Goal: Transaction & Acquisition: Download file/media

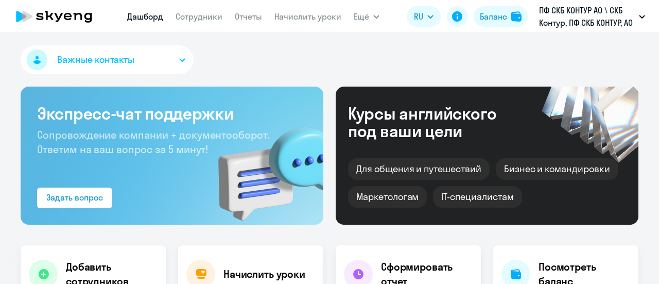
click at [99, 59] on span "Важные контакты" at bounding box center [95, 59] width 77 height 13
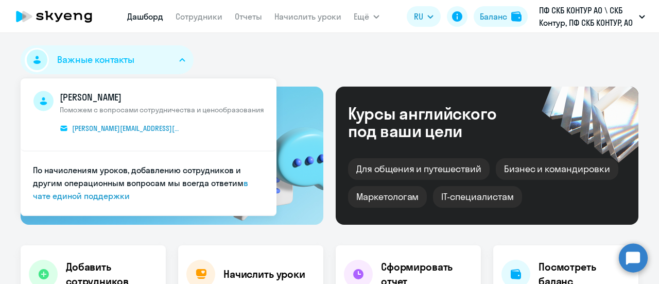
click at [285, 55] on div "Важные контакты [PERSON_NAME] Поможем с вопросами сотрудничества и ценообразова…" at bounding box center [330, 61] width 618 height 33
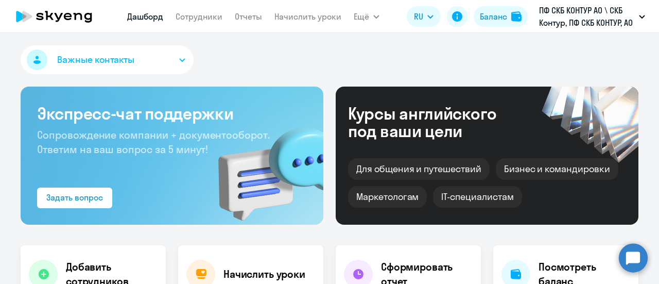
click at [93, 50] on button "Важные контакты" at bounding box center [107, 59] width 173 height 29
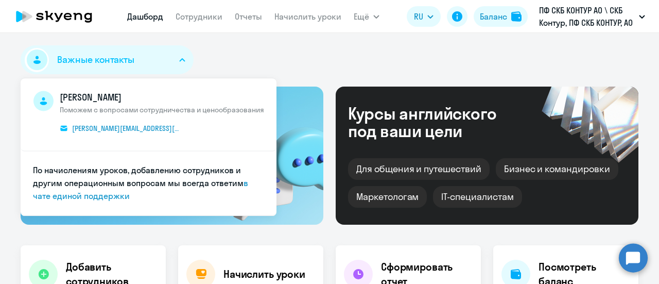
click at [223, 42] on div "Важные контакты [PERSON_NAME] Поможем с вопросами сотрудничества и ценообразова…" at bounding box center [329, 158] width 659 height 251
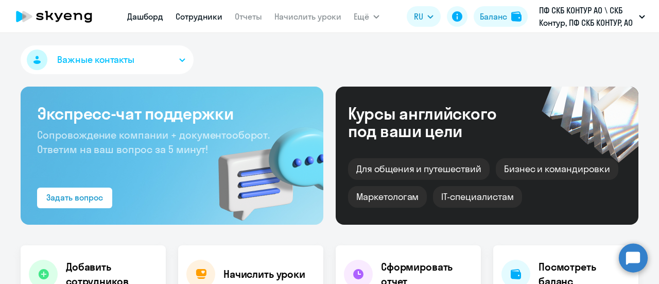
click at [206, 15] on link "Сотрудники" at bounding box center [199, 16] width 47 height 10
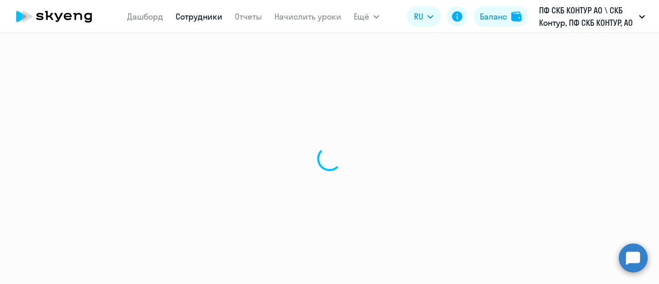
select select "30"
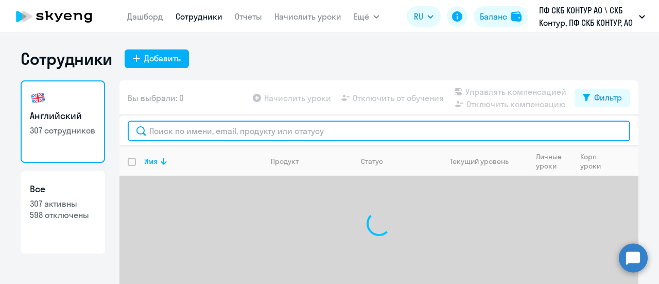
click at [167, 127] on input "text" at bounding box center [379, 130] width 502 height 21
paste input "56037"
type input "56037"
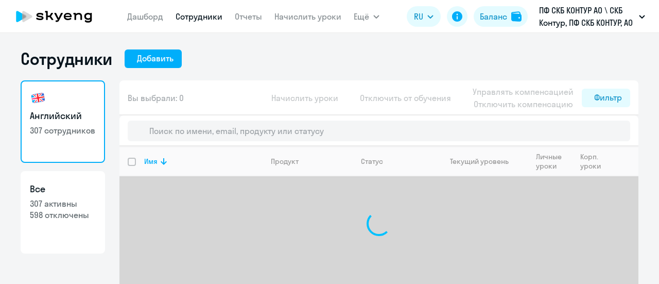
select select "30"
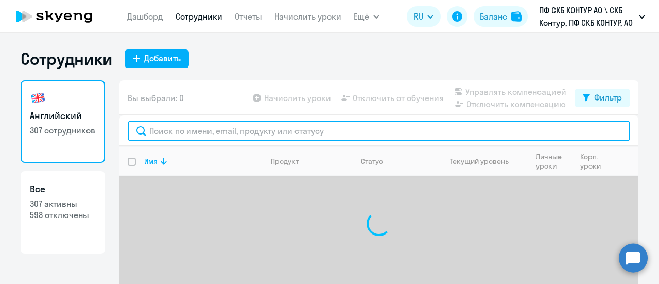
click at [188, 135] on input "text" at bounding box center [379, 130] width 502 height 21
paste input "56037"
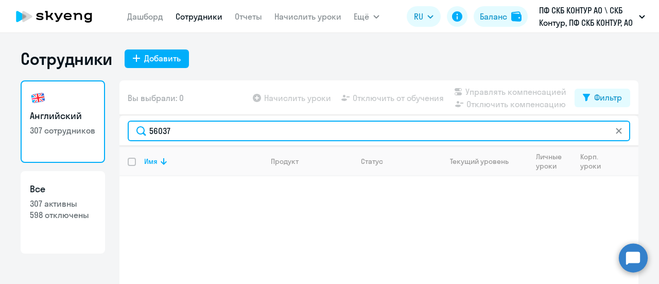
click at [186, 131] on input "56037" at bounding box center [379, 130] width 502 height 21
click at [208, 129] on input "56037" at bounding box center [379, 130] width 502 height 21
type input "56037"
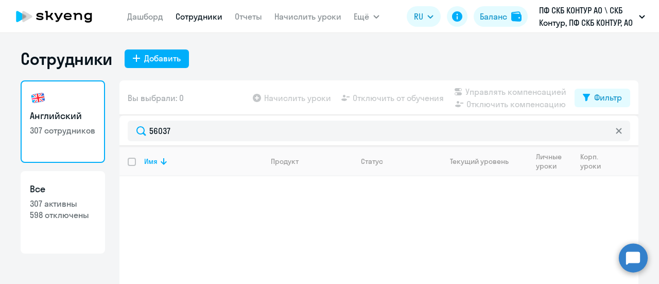
click at [205, 15] on link "Сотрудники" at bounding box center [199, 16] width 47 height 10
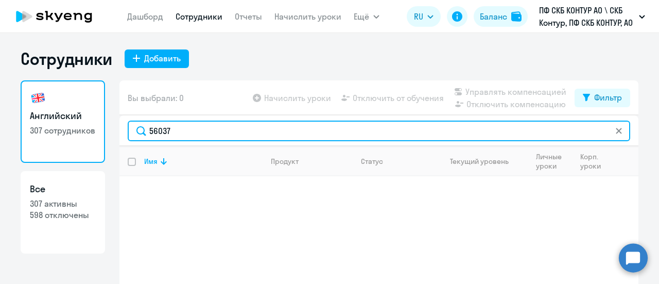
click at [211, 126] on input "56037" at bounding box center [379, 130] width 502 height 21
drag, startPoint x: 215, startPoint y: 127, endPoint x: 128, endPoint y: 129, distance: 87.5
click at [128, 129] on input "56037" at bounding box center [379, 130] width 502 height 21
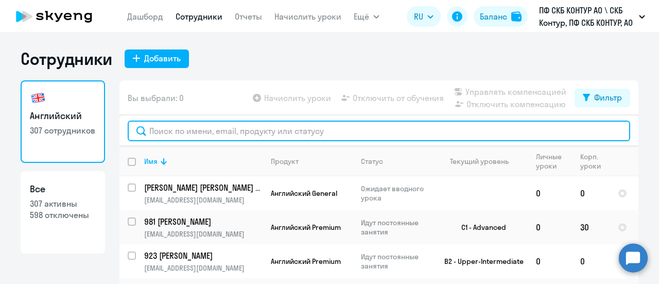
click at [217, 125] on input "text" at bounding box center [379, 130] width 502 height 21
paste input "Топлин Никита Александрович"
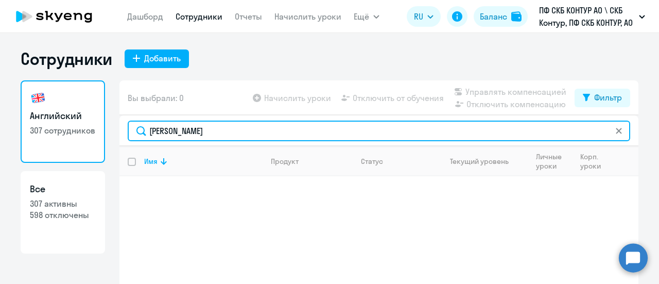
click at [144, 130] on input "Топлин Никита Александрович" at bounding box center [379, 130] width 502 height 21
paste input "56037"
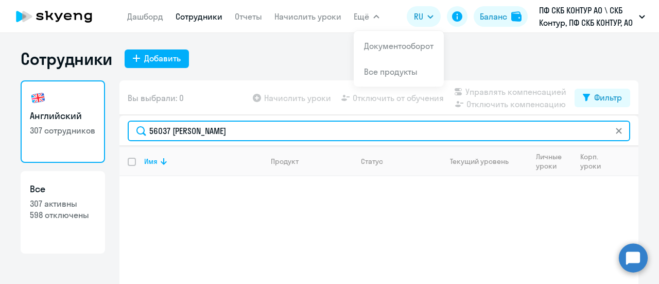
type input "56037 Топлин Никита Александрович"
drag, startPoint x: 296, startPoint y: 133, endPoint x: 126, endPoint y: 125, distance: 169.6
click at [128, 125] on input "56037 Топлин Никита Александрович" at bounding box center [379, 130] width 502 height 21
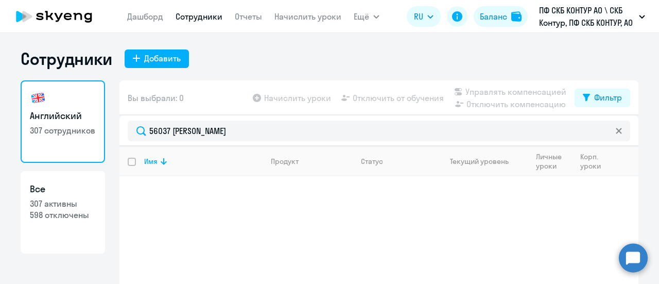
click at [273, 49] on div "Сотрудники Добавить" at bounding box center [330, 58] width 618 height 21
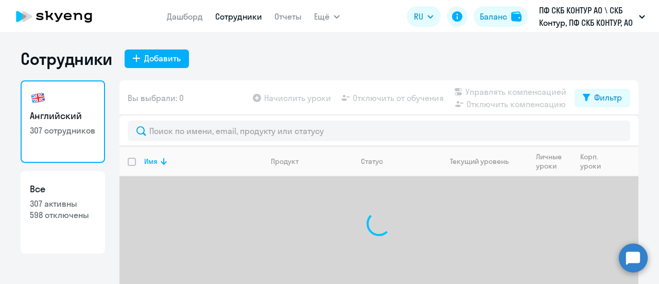
select select "30"
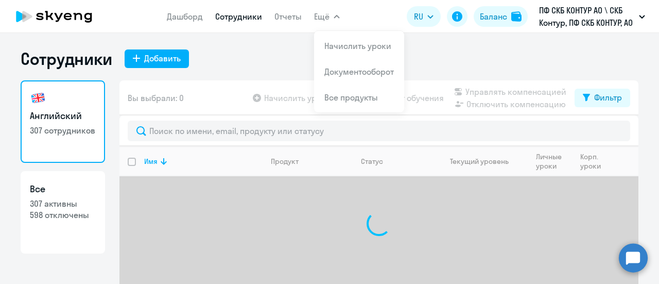
click at [288, 22] on app-menu-item-link "Отчеты" at bounding box center [287, 16] width 27 height 13
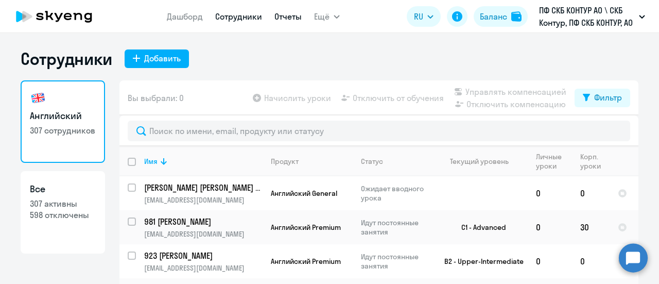
click at [293, 19] on link "Отчеты" at bounding box center [287, 16] width 27 height 10
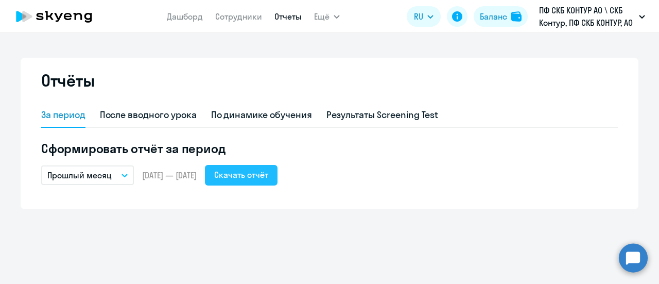
click at [256, 178] on div "Скачать отчёт" at bounding box center [241, 174] width 54 height 12
click at [123, 177] on button "Прошлый месяц" at bounding box center [87, 175] width 93 height 20
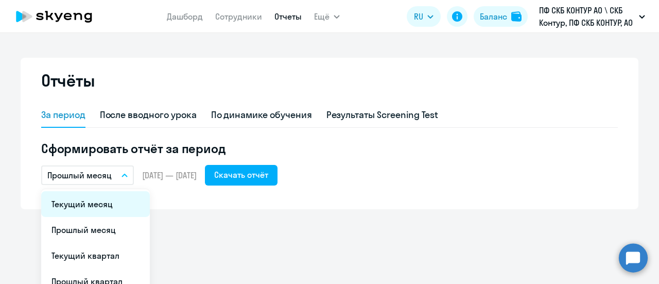
click at [102, 204] on li "Текущий месяц" at bounding box center [95, 204] width 109 height 26
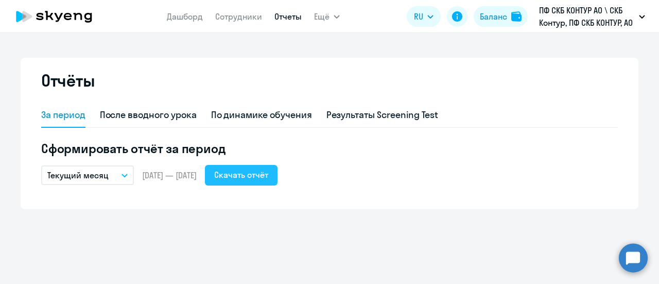
click at [266, 175] on div "Скачать отчёт" at bounding box center [241, 174] width 54 height 12
